Goal: Transaction & Acquisition: Download file/media

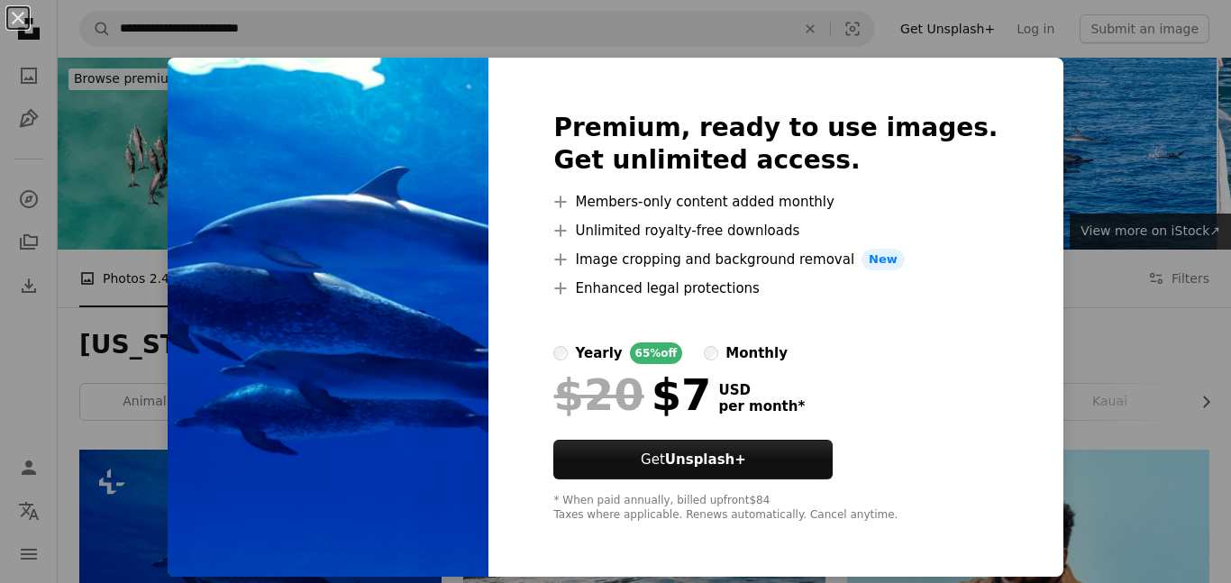
scroll to position [469, 0]
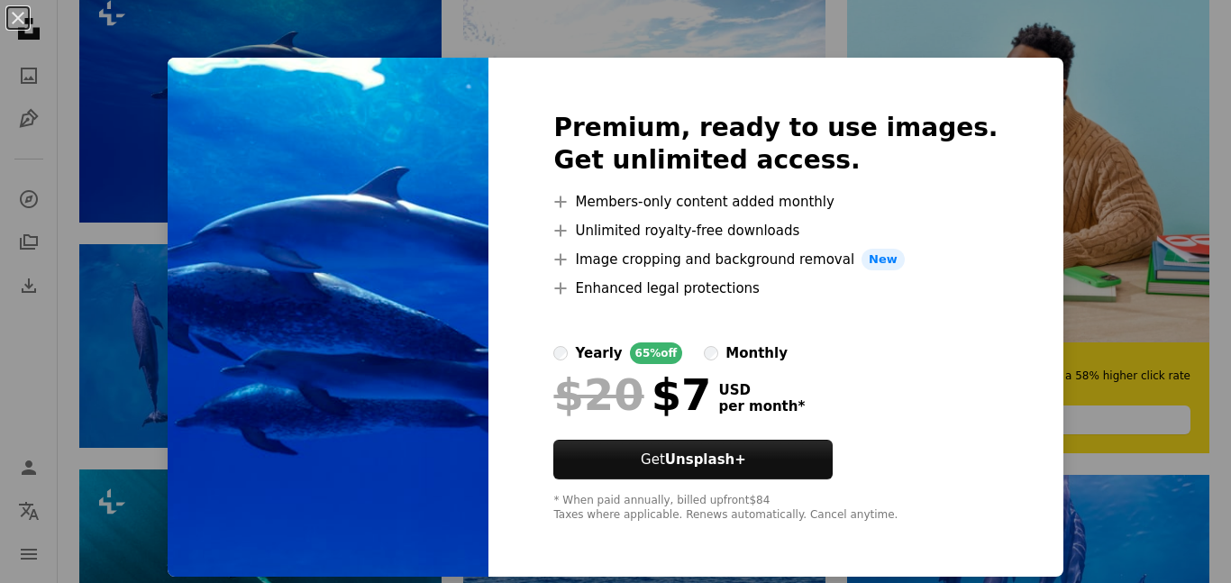
click at [1230, 141] on div "An X shape Premium, ready to use images. Get unlimited access. A plus sign Memb…" at bounding box center [615, 291] width 1231 height 583
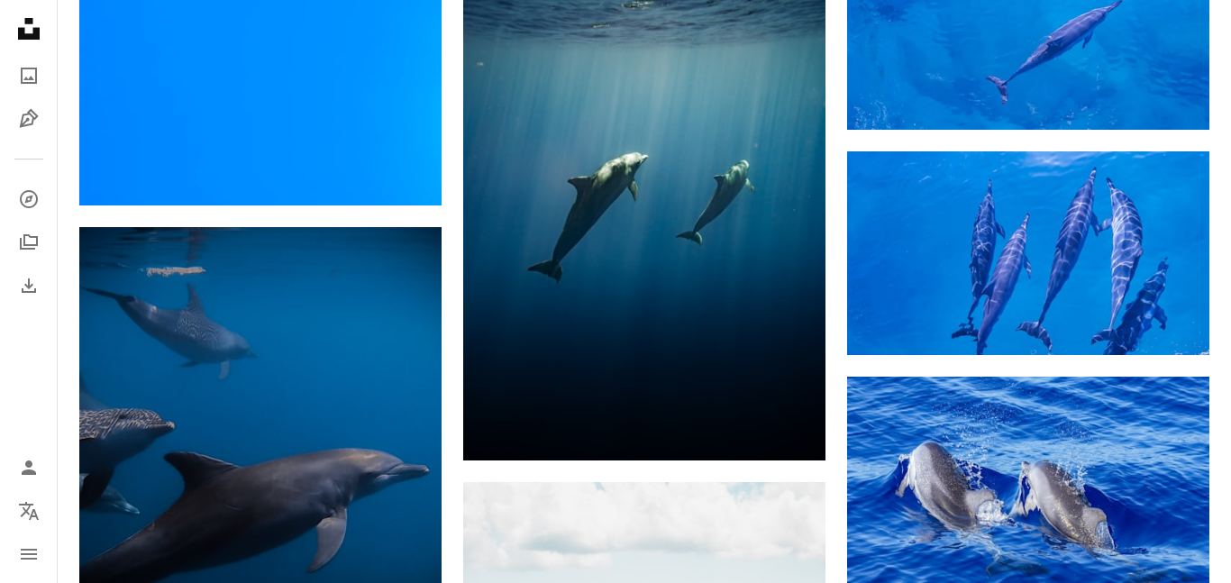
scroll to position [1821, 0]
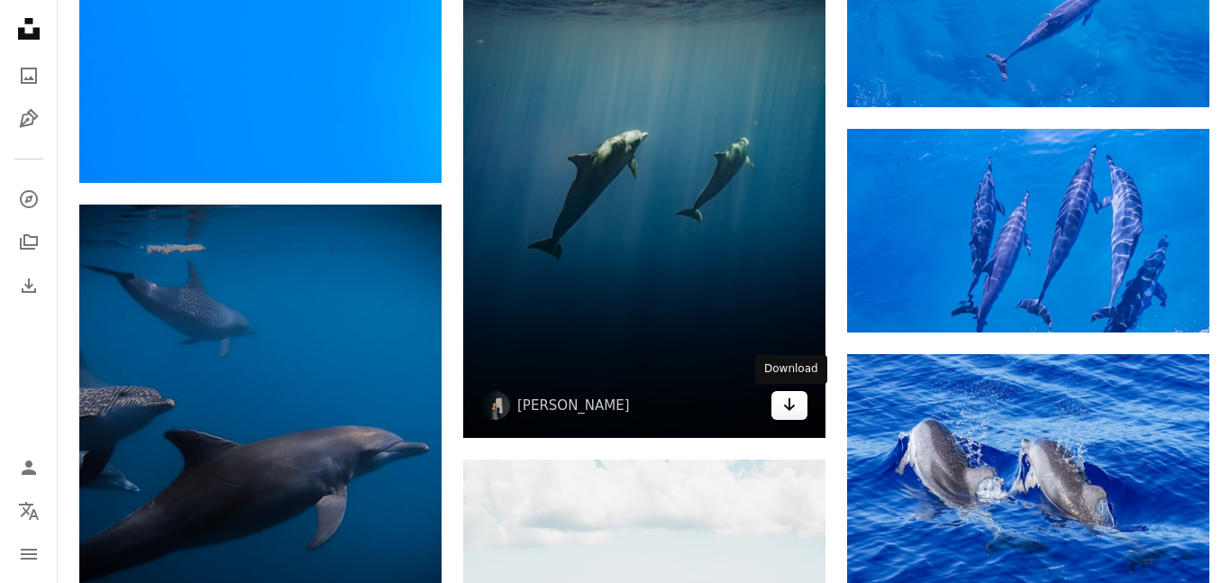
click at [784, 409] on icon "Arrow pointing down" at bounding box center [789, 405] width 14 height 22
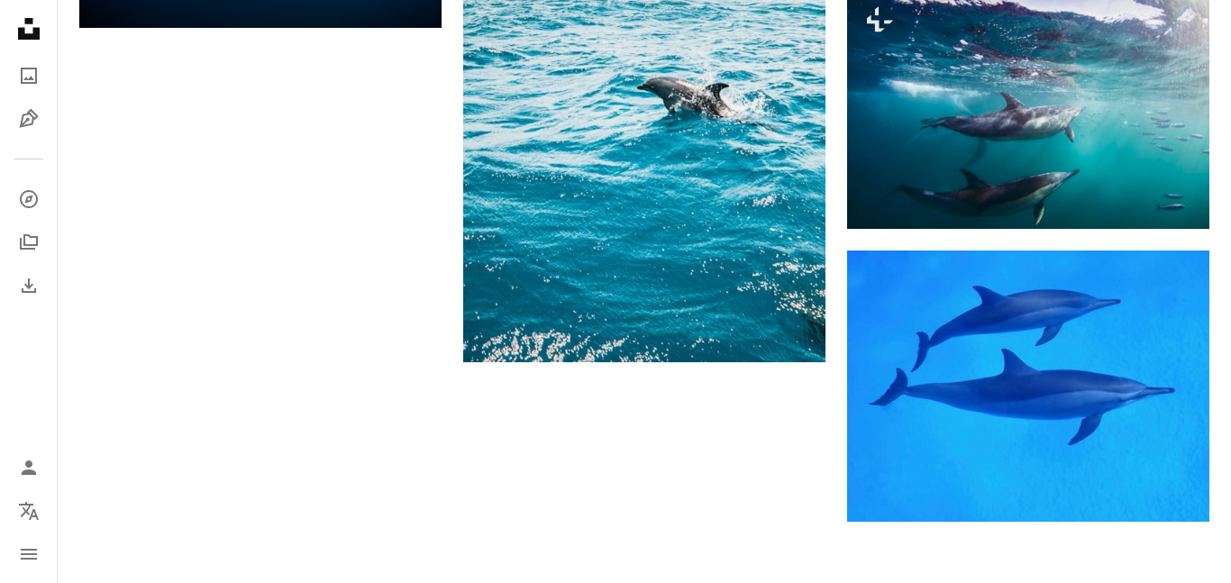
scroll to position [0, 0]
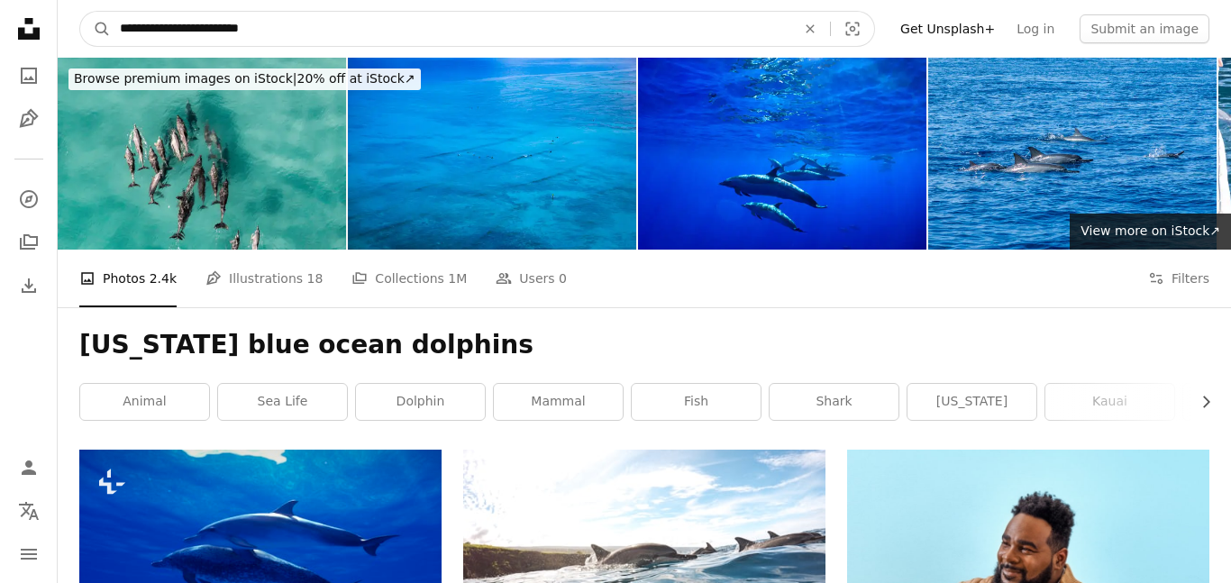
drag, startPoint x: 324, startPoint y: 34, endPoint x: 24, endPoint y: -8, distance: 302.2
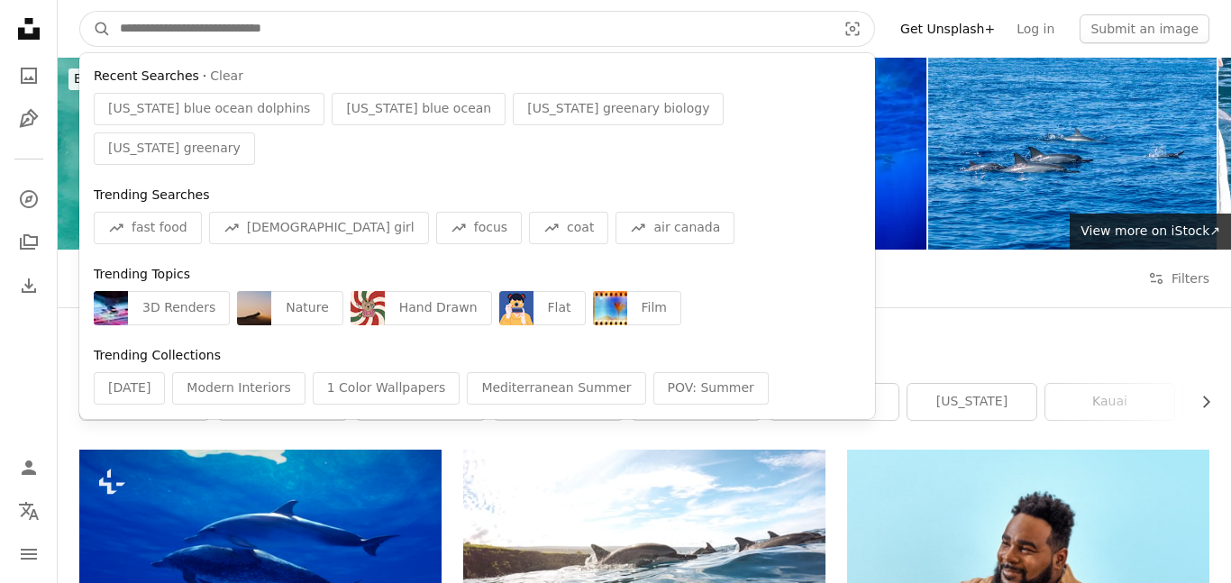
type input "*"
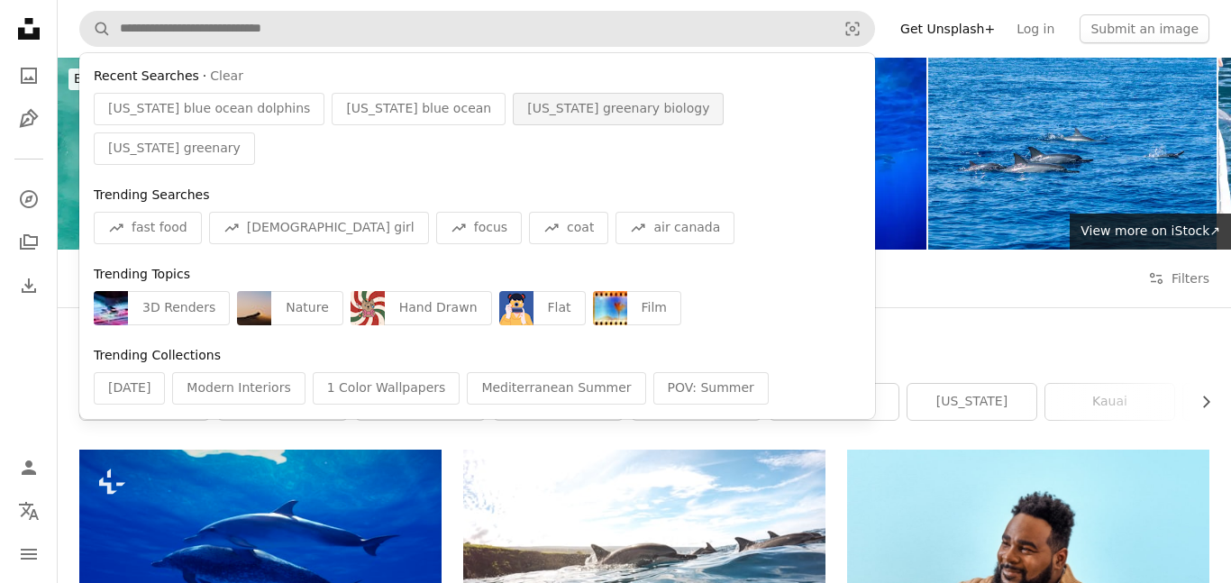
click at [513, 98] on div "[US_STATE] greenary biology" at bounding box center [618, 109] width 211 height 32
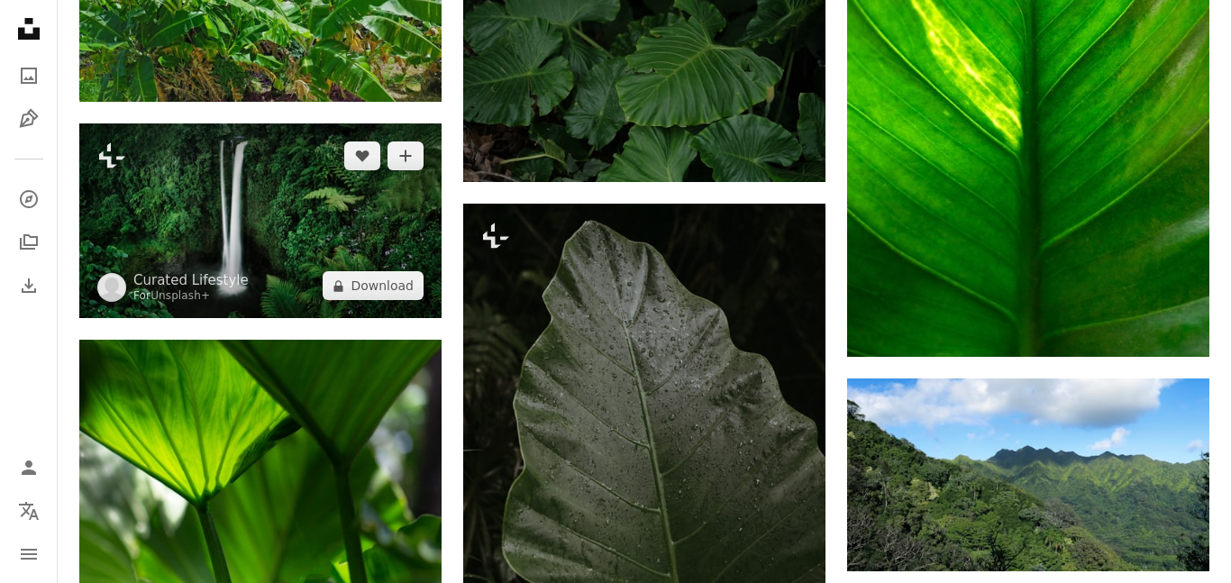
scroll to position [5359, 0]
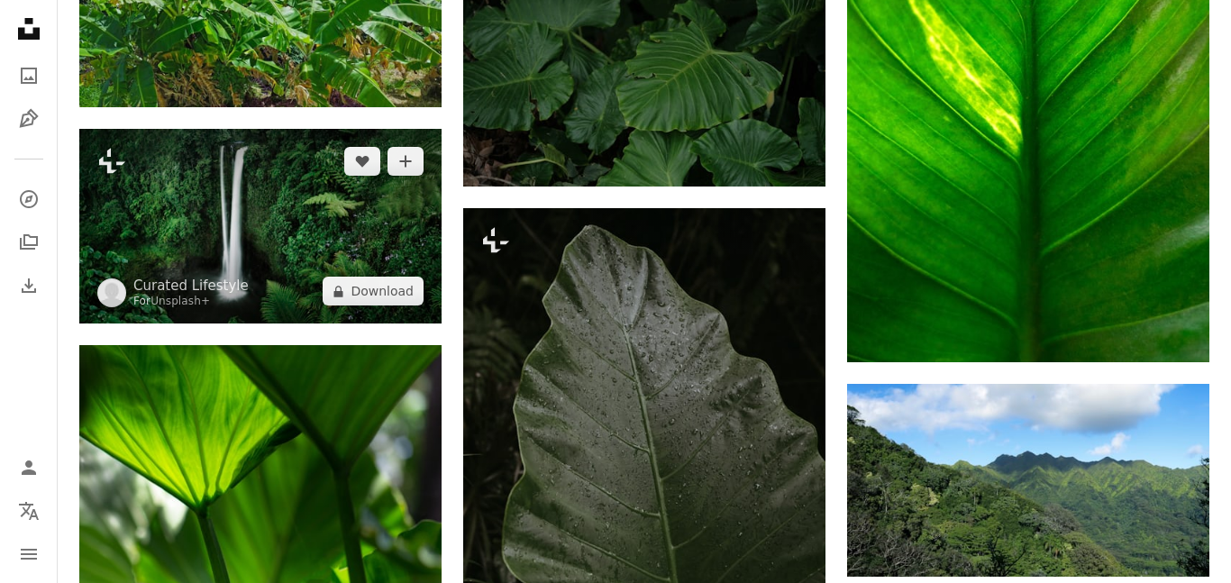
click at [324, 258] on img at bounding box center [260, 226] width 362 height 195
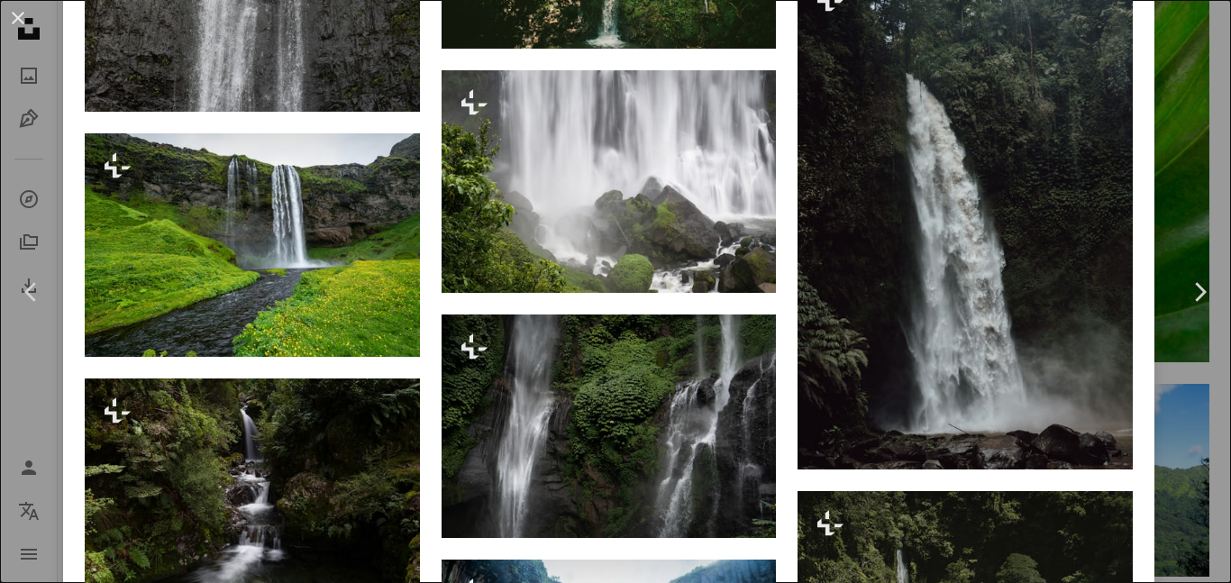
scroll to position [5325, 0]
